Goal: Find specific page/section: Find specific page/section

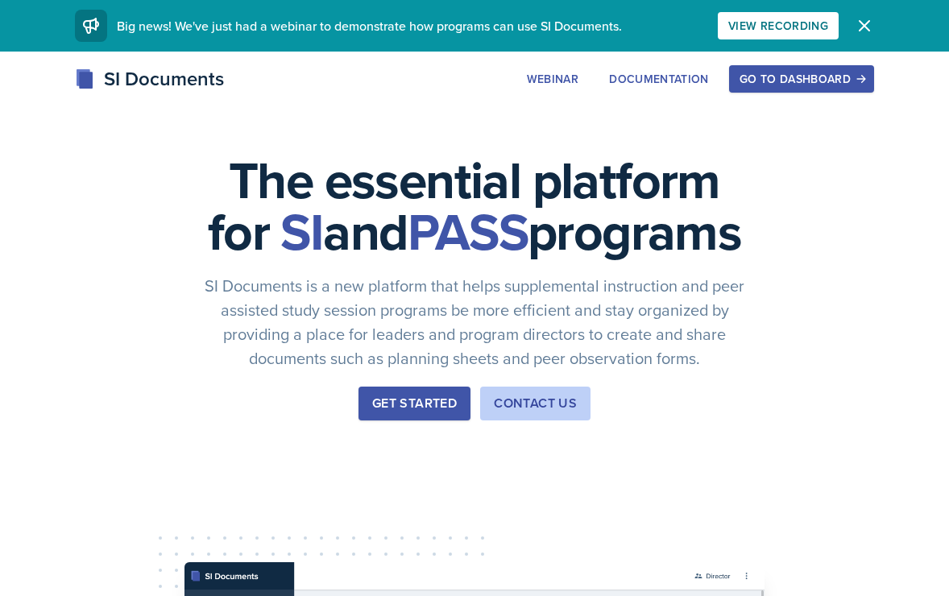
click at [412, 413] on div "Get Started" at bounding box center [414, 403] width 85 height 19
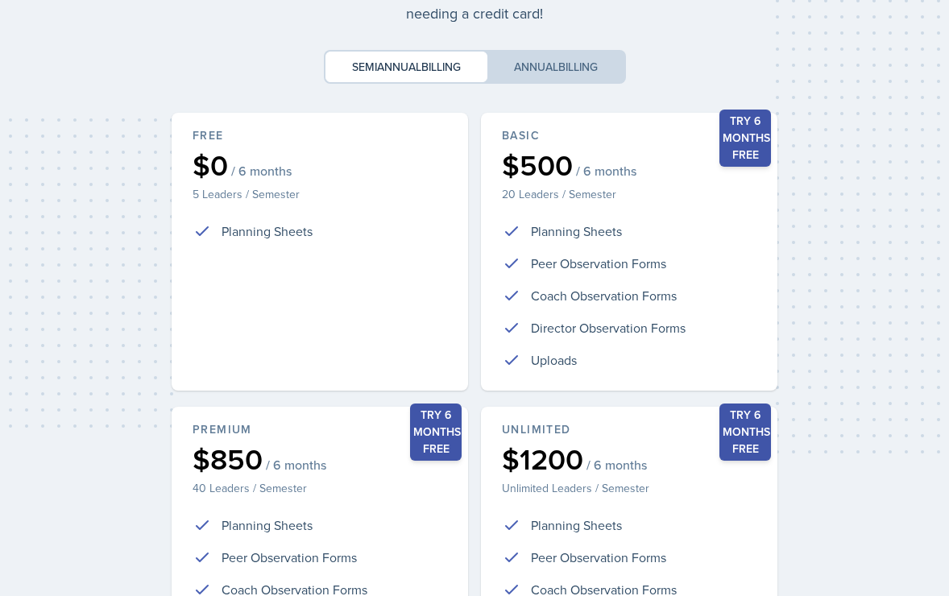
scroll to position [358, 0]
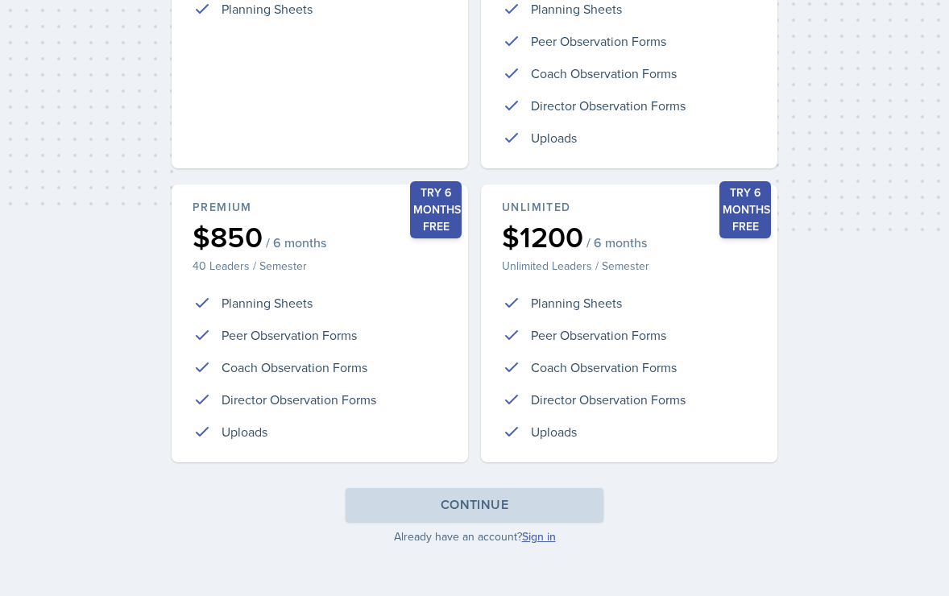
click at [534, 539] on link "Sign in" at bounding box center [539, 536] width 34 height 16
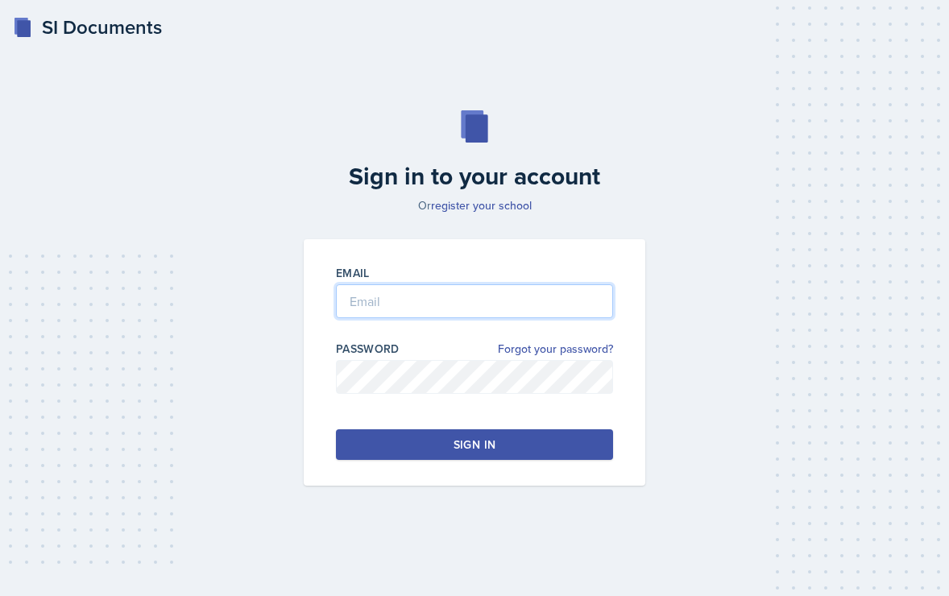
type input "[PERSON_NAME][EMAIL_ADDRESS][PERSON_NAME][DOMAIN_NAME]"
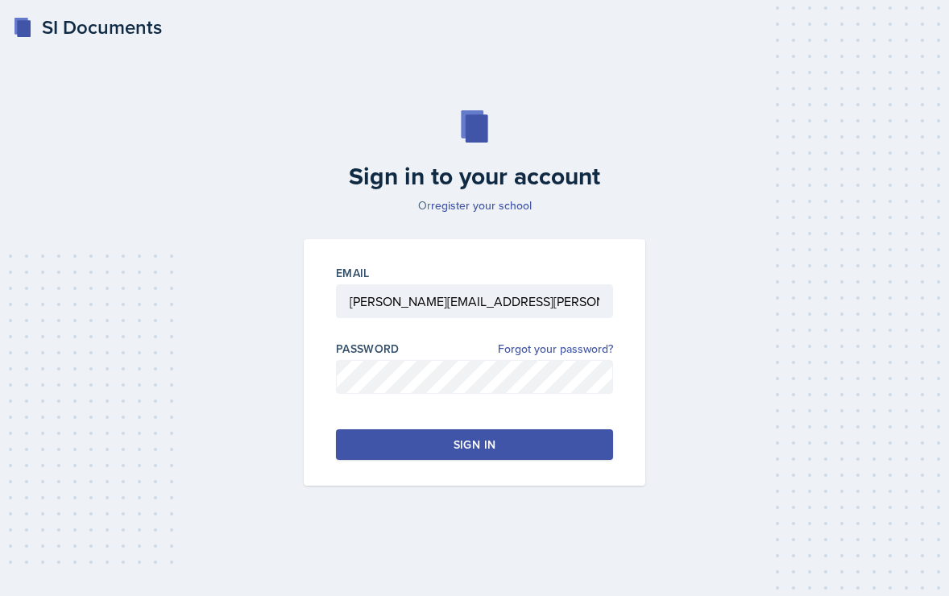
click at [449, 447] on button "Sign in" at bounding box center [474, 444] width 277 height 31
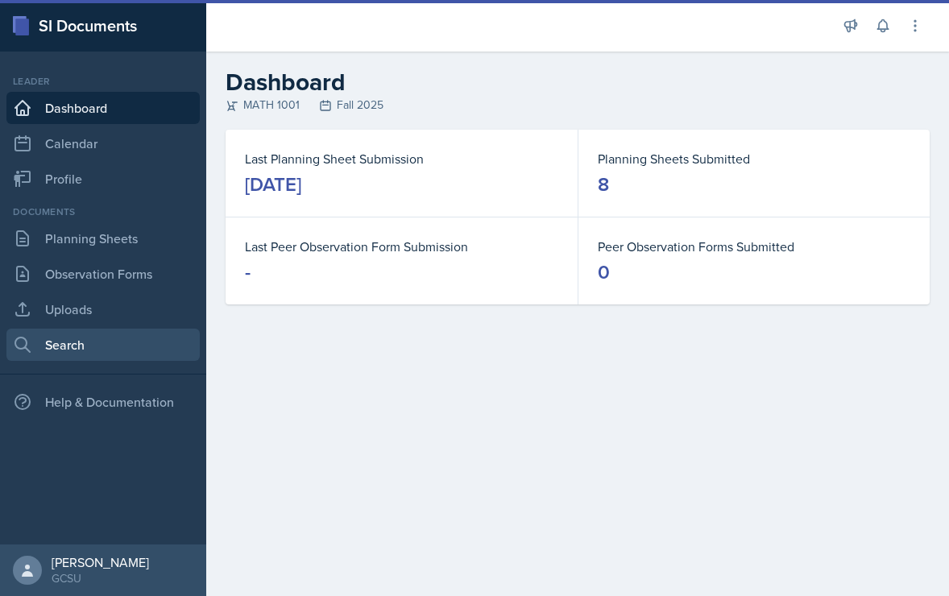
click at [94, 355] on link "Search" at bounding box center [102, 345] width 193 height 32
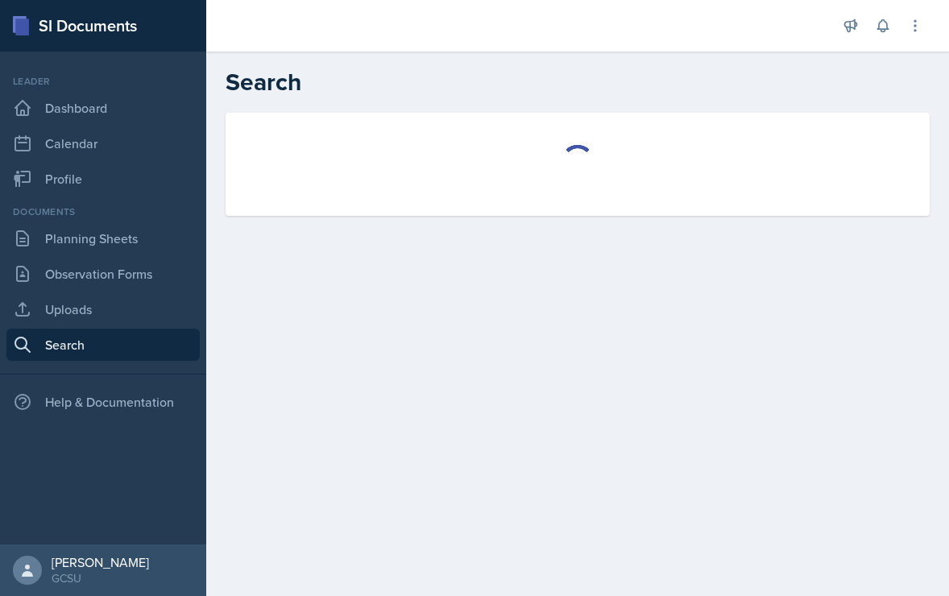
select select "all"
select select "1"
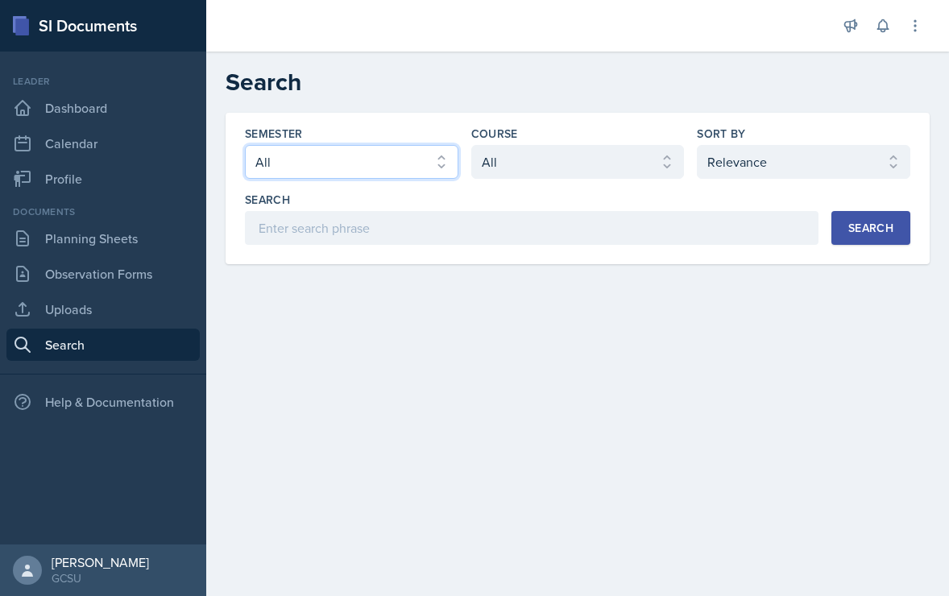
click at [325, 166] on select "Select semester All Fall 2025 Spring 2025 Fall 2024 Spring 2024 Fall 2023 Sprin…" at bounding box center [351, 162] width 213 height 34
select select "986fdc3e-2246-4ffd-9cb8-78666de4ebed"
click at [245, 145] on select "Select semester All Fall 2025 Spring 2025 Fall 2024 Spring 2024 Fall 2023 Sprin…" at bounding box center [351, 162] width 213 height 34
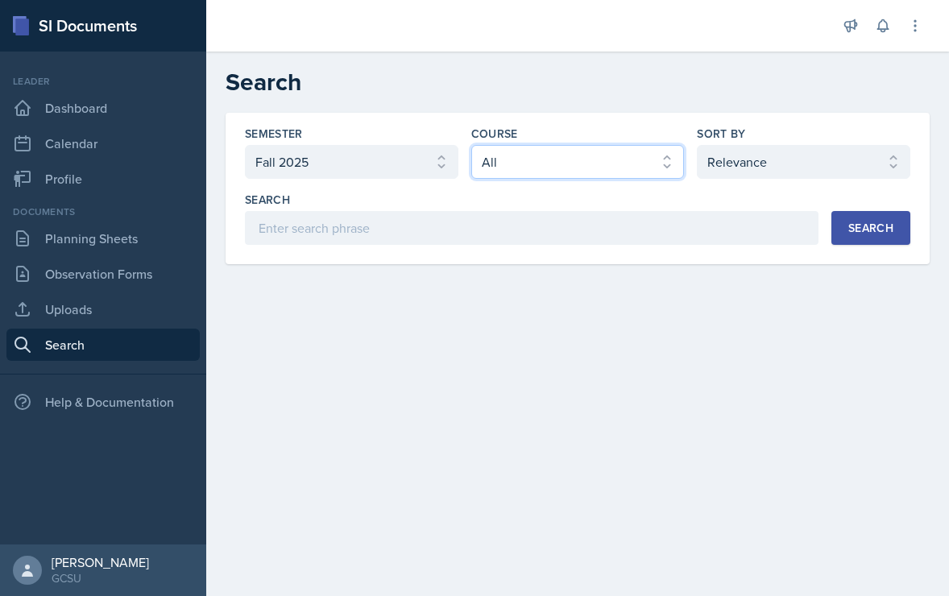
click at [476, 171] on select "Select course All ACCT 3101 ACCT 3102 ASTR 1000 BIOL 1100 BIOL 1107 BIOL 1108 B…" at bounding box center [577, 162] width 213 height 34
select select "c791e157-50e7-4c52-bb41-8889e21dc1fd"
click at [471, 145] on select "Select course All ACCT 3101 ACCT 3102 ASTR 1000 BIOL 1100 BIOL 1107 BIOL 1108 B…" at bounding box center [577, 162] width 213 height 34
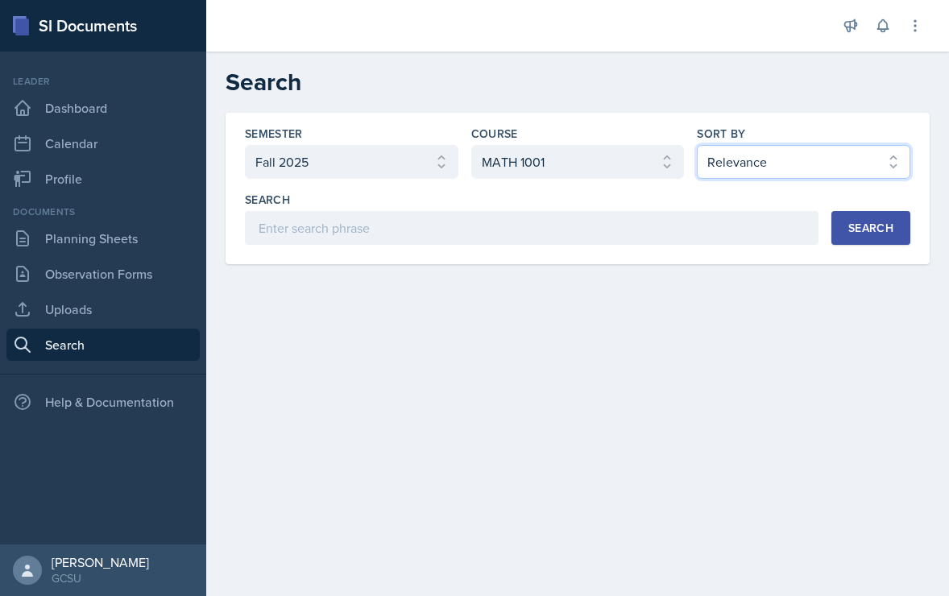
click at [757, 172] on select "Select sort by Relevance Document Date (Asc) Document Date (Desc)" at bounding box center [803, 162] width 213 height 34
select select "2"
click at [697, 145] on select "Select sort by Relevance Document Date (Asc) Document Date (Desc)" at bounding box center [803, 162] width 213 height 34
click at [865, 244] on button "Search" at bounding box center [870, 228] width 79 height 34
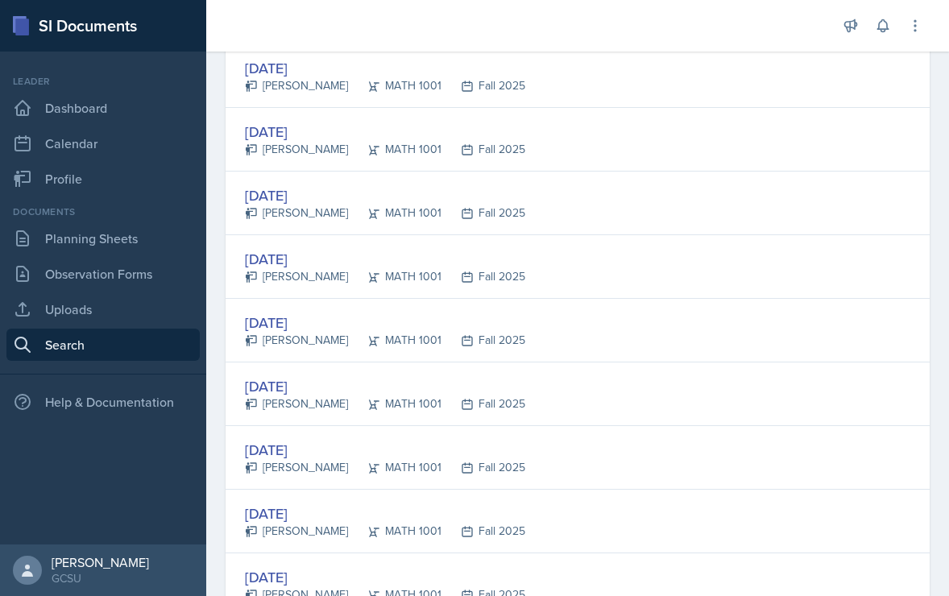
scroll to position [972, 0]
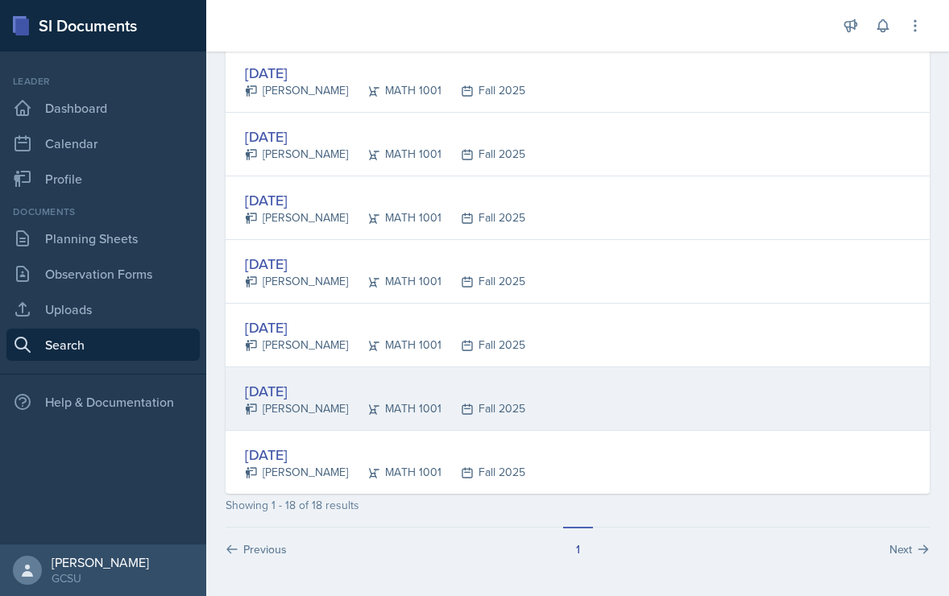
click at [287, 389] on div "[DATE]" at bounding box center [385, 391] width 280 height 22
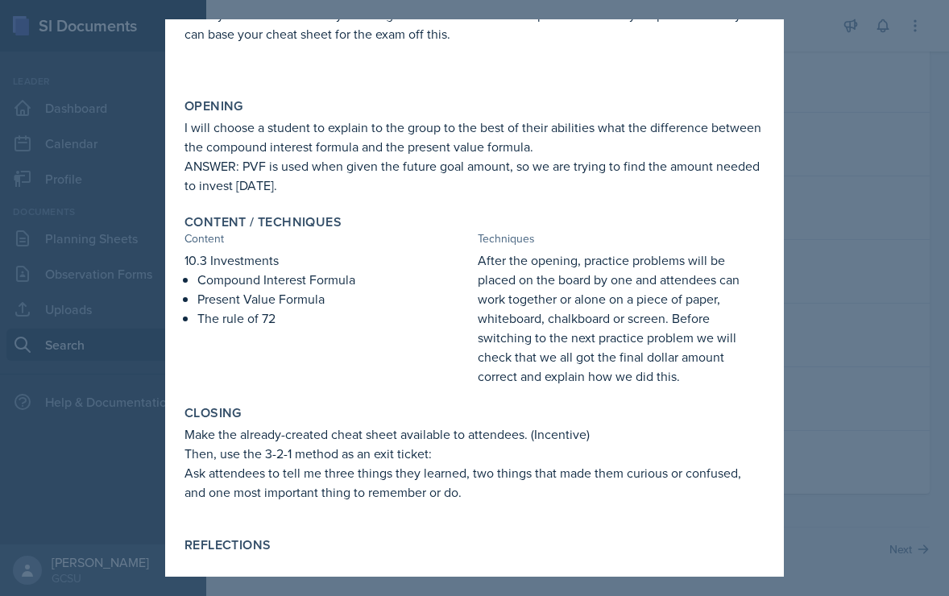
scroll to position [355, 0]
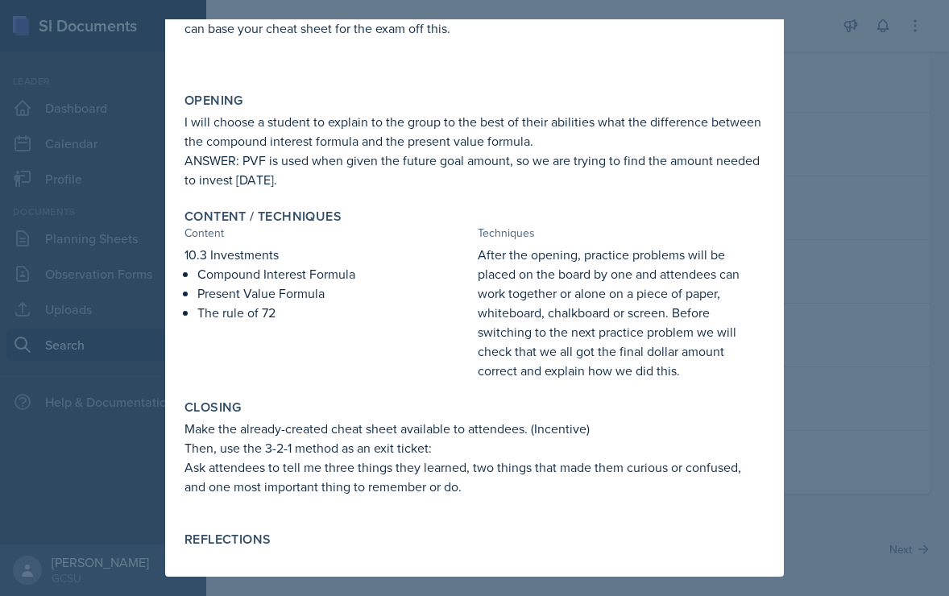
click at [877, 250] on div at bounding box center [474, 298] width 949 height 596
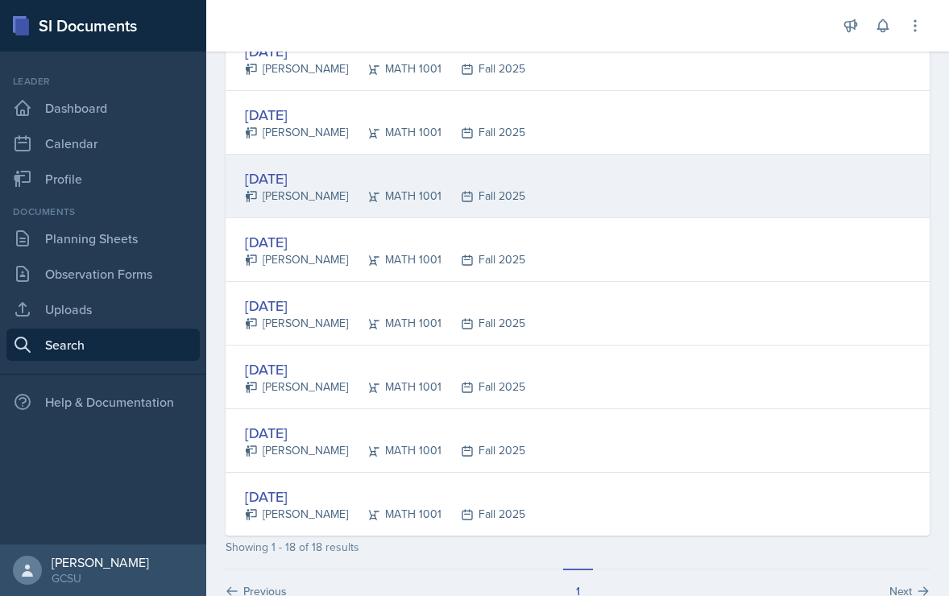
scroll to position [928, 0]
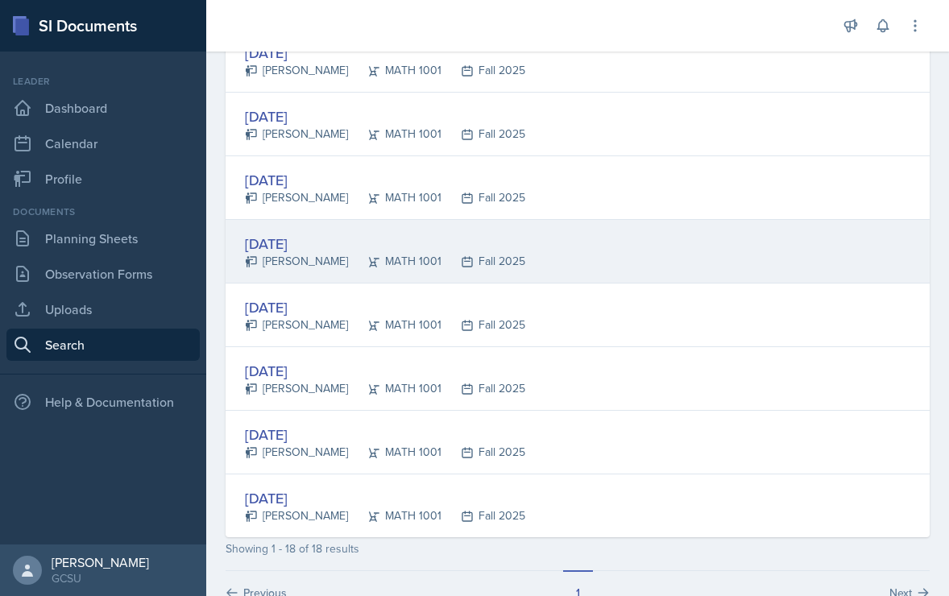
click at [294, 238] on div "[DATE]" at bounding box center [385, 244] width 280 height 22
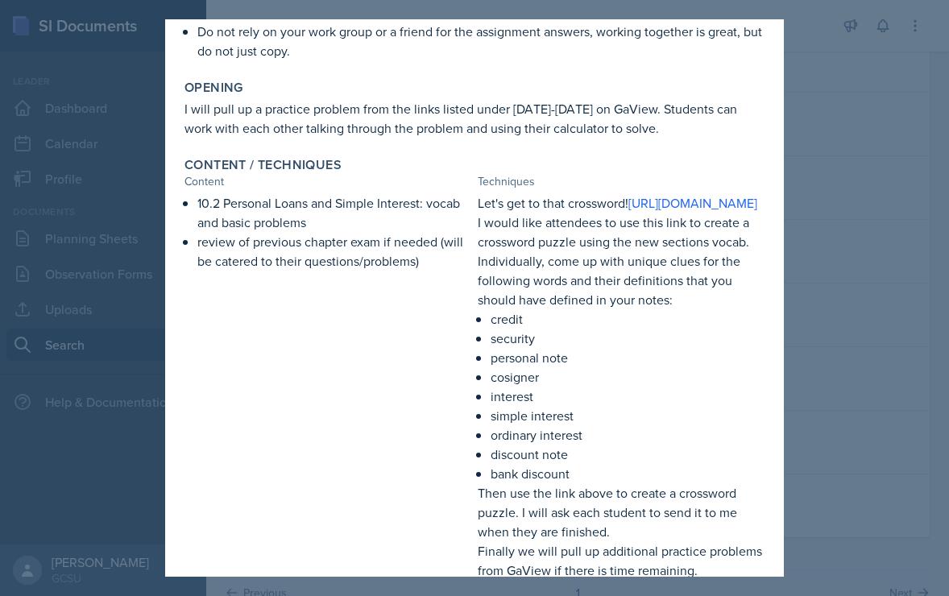
scroll to position [648, 0]
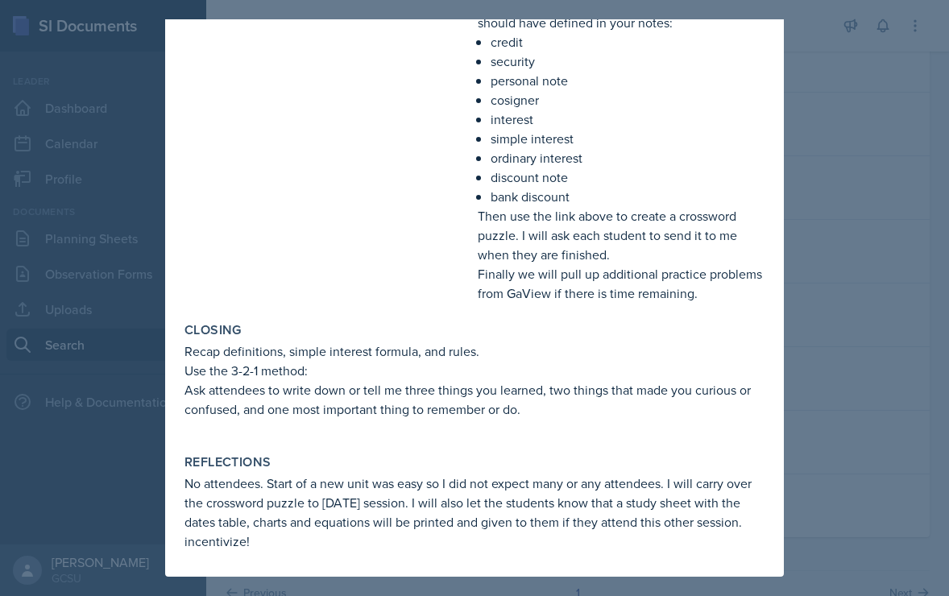
click at [862, 176] on div at bounding box center [474, 298] width 949 height 596
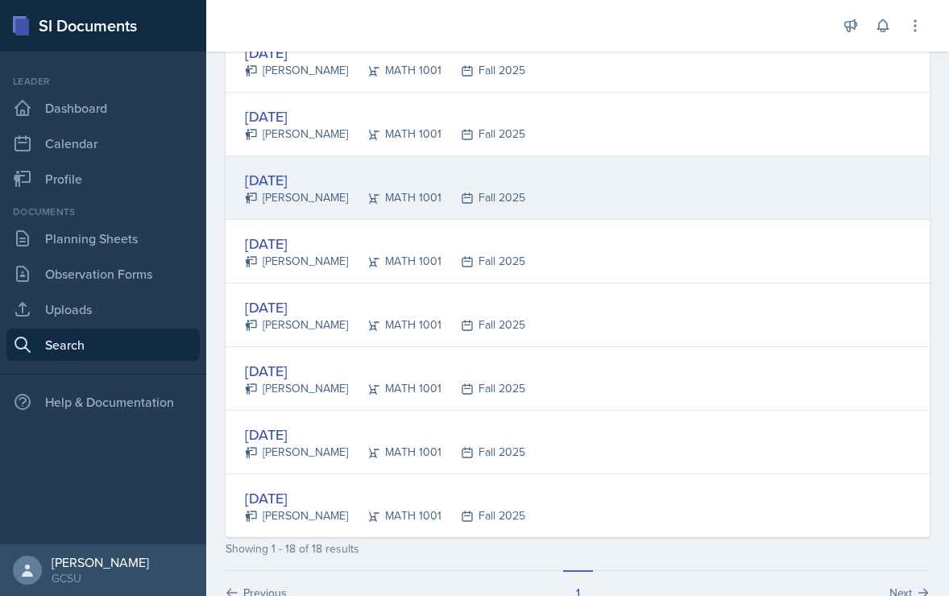
click at [286, 184] on div "[DATE]" at bounding box center [385, 180] width 280 height 22
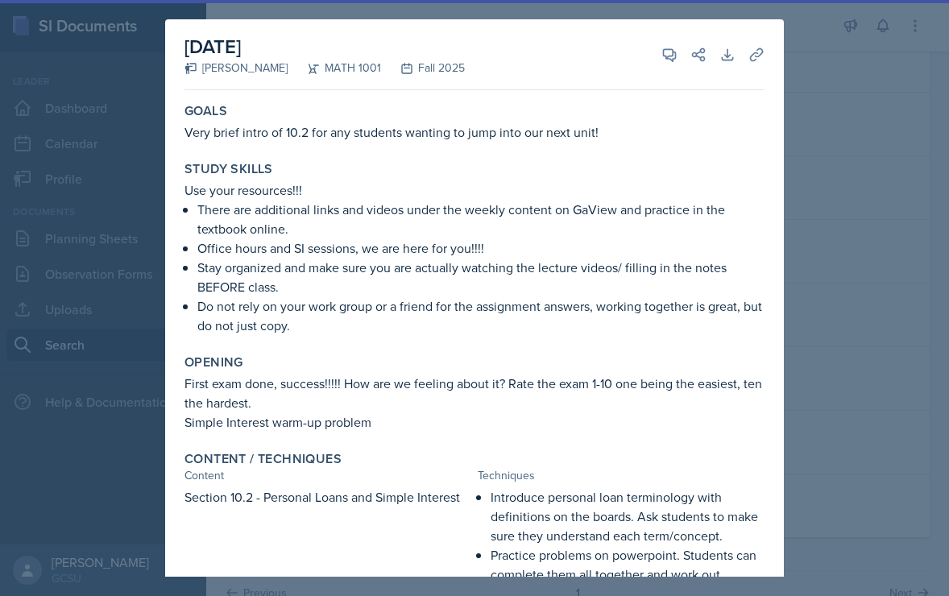
scroll to position [284, 0]
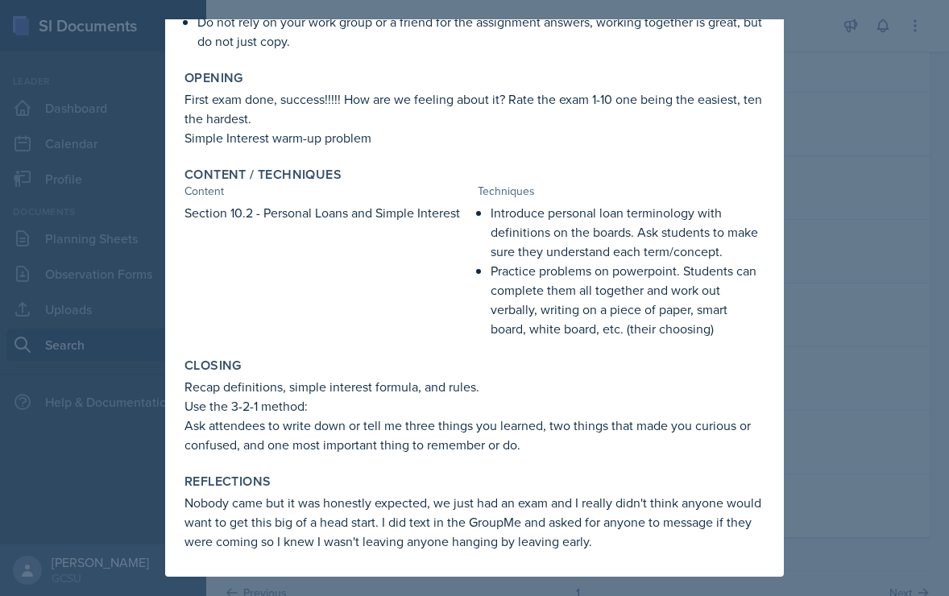
click at [824, 271] on div at bounding box center [474, 298] width 949 height 596
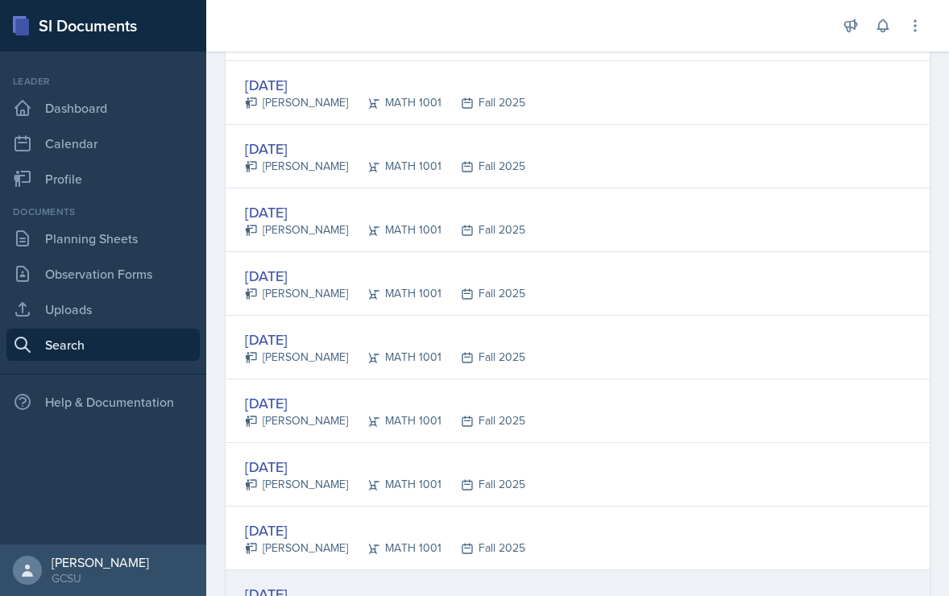
scroll to position [746, 0]
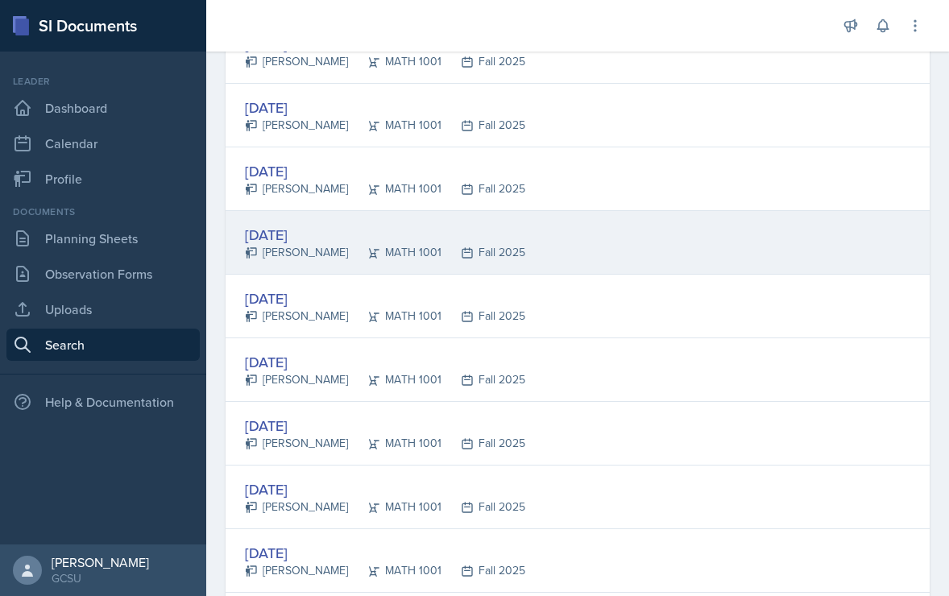
click at [293, 229] on div "[DATE]" at bounding box center [385, 235] width 280 height 22
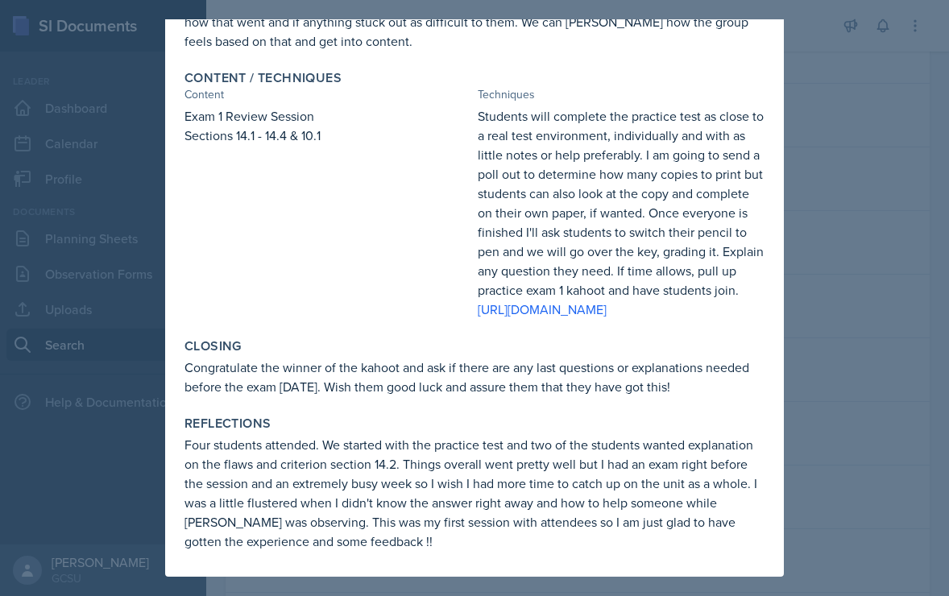
scroll to position [0, 0]
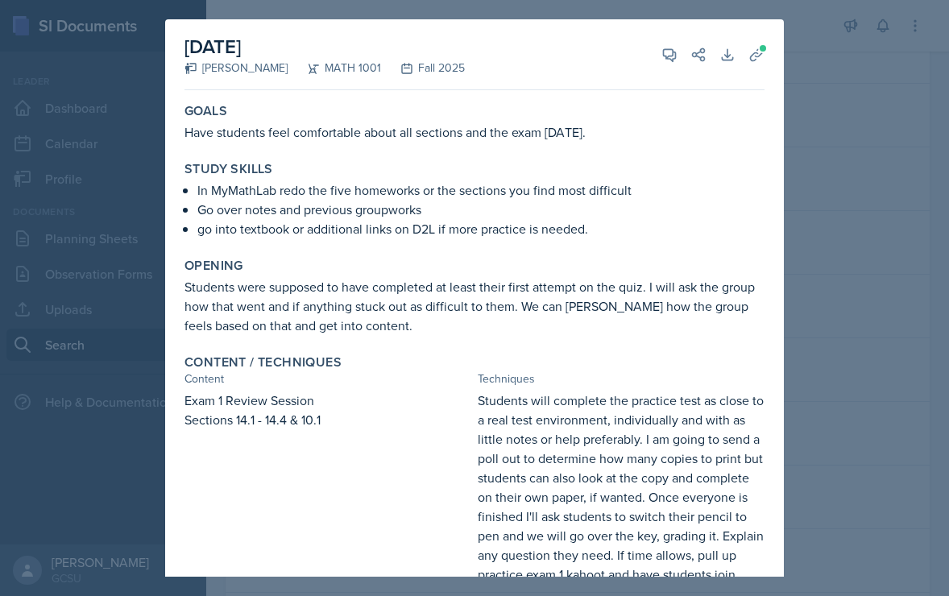
click at [884, 251] on div at bounding box center [474, 298] width 949 height 596
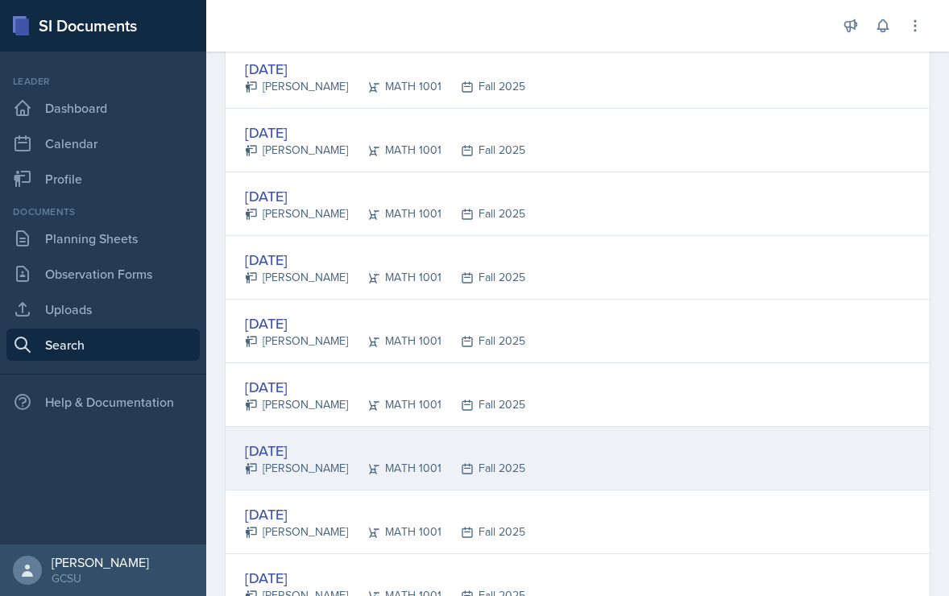
scroll to position [589, 0]
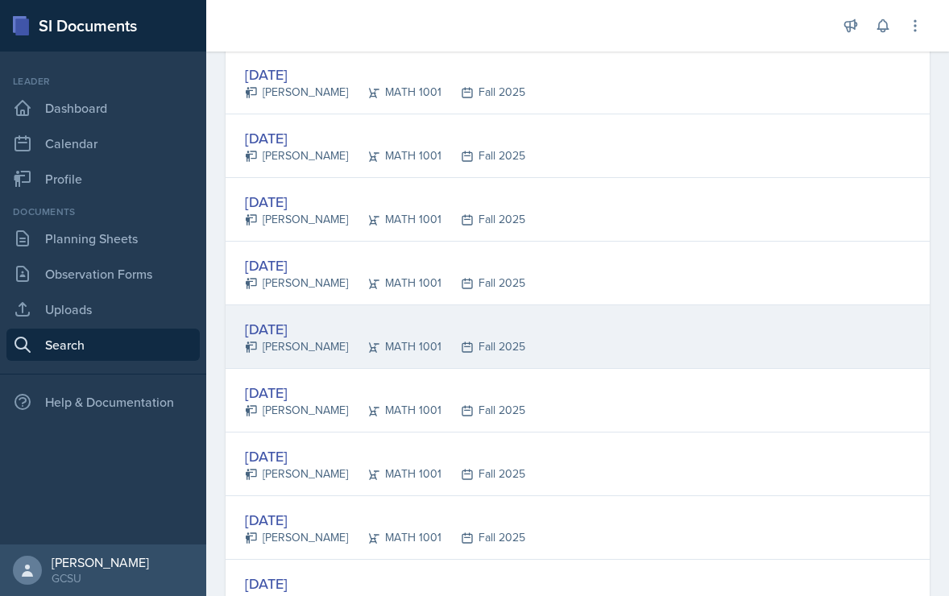
click at [287, 331] on div "[DATE]" at bounding box center [385, 329] width 280 height 22
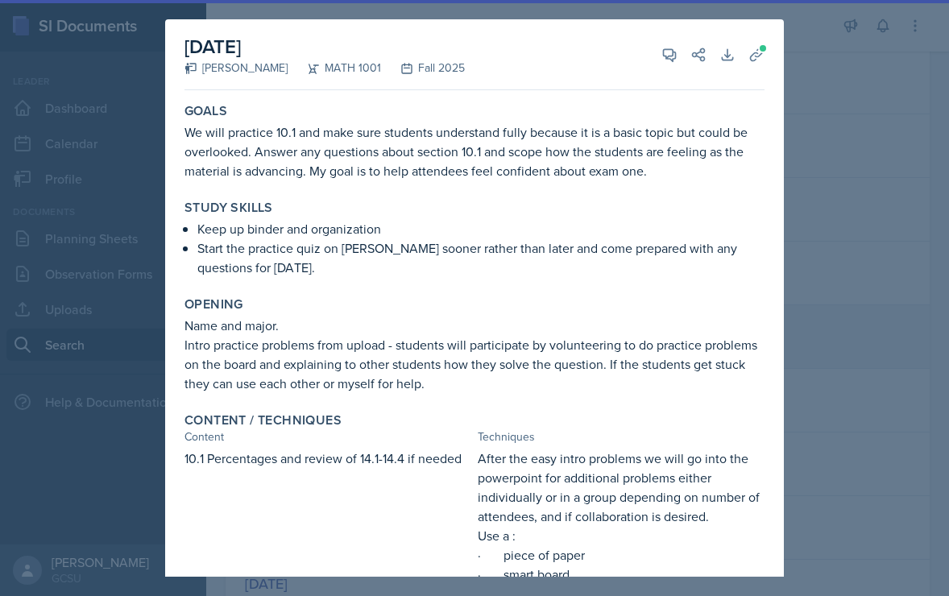
scroll to position [304, 0]
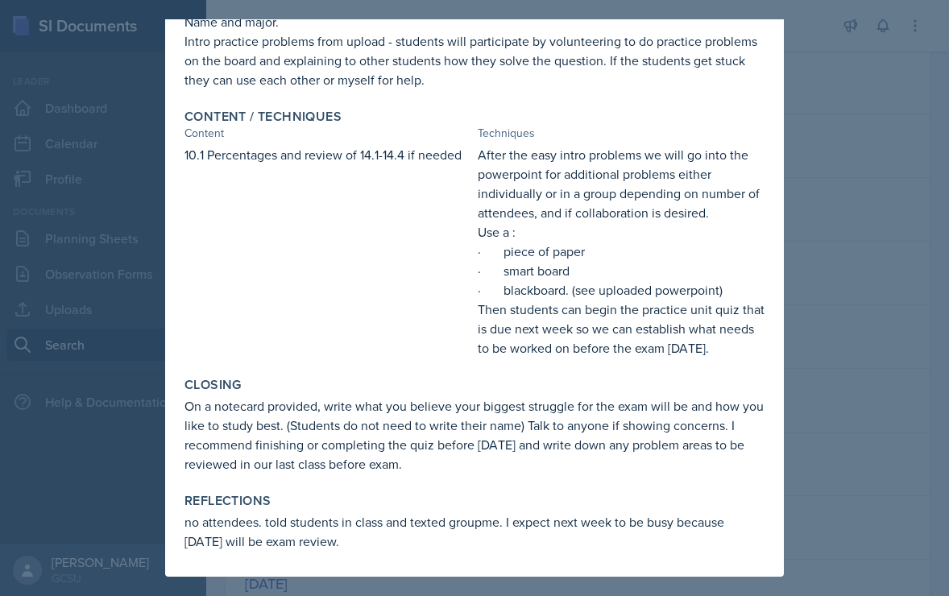
click at [845, 192] on div at bounding box center [474, 298] width 949 height 596
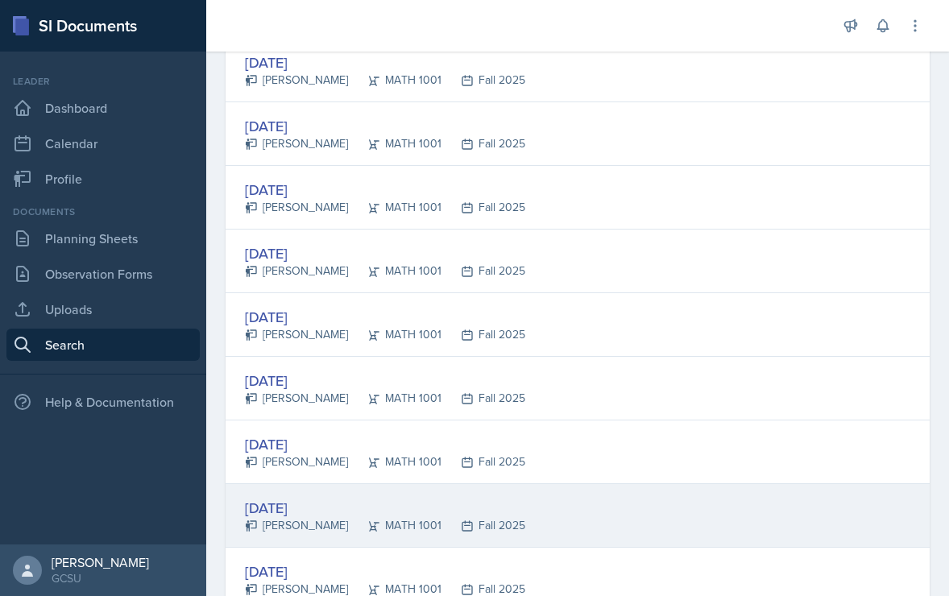
scroll to position [0, 0]
